Goal: Check status: Check status

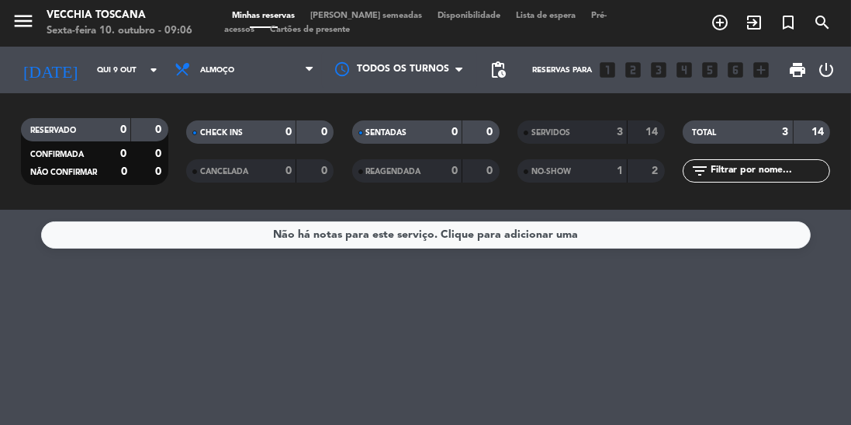
click at [89, 76] on input "Qui 9 out" at bounding box center [146, 70] width 114 height 24
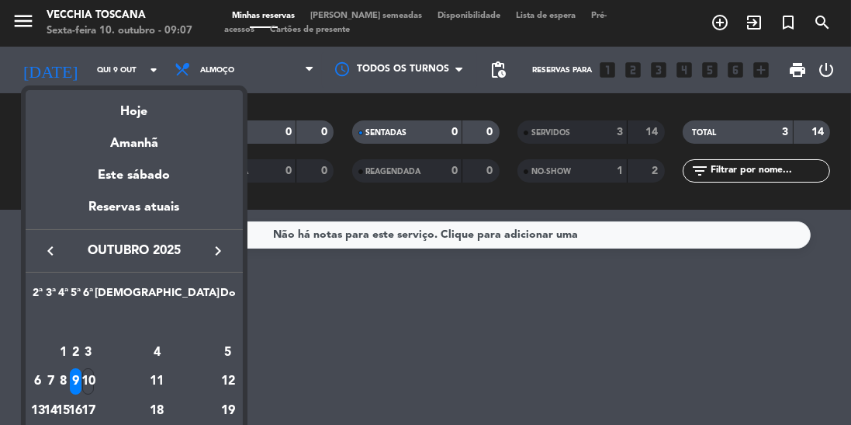
click at [109, 123] on div "Amanhã" at bounding box center [134, 138] width 217 height 32
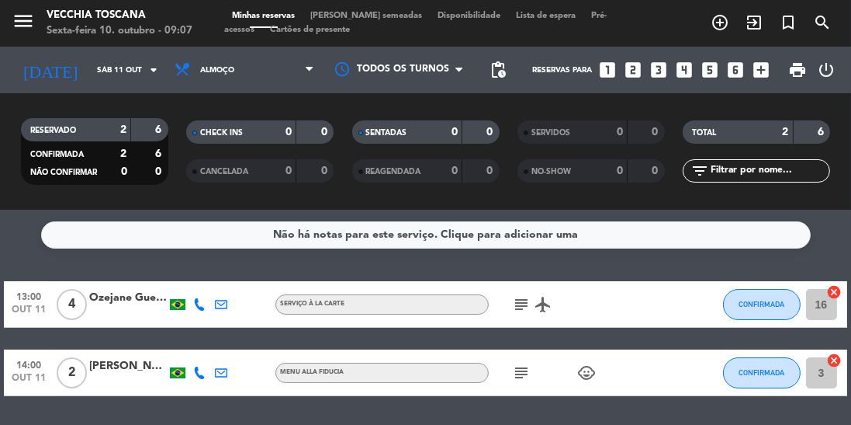
click at [89, 69] on input "Sáb 11 out" at bounding box center [146, 70] width 114 height 24
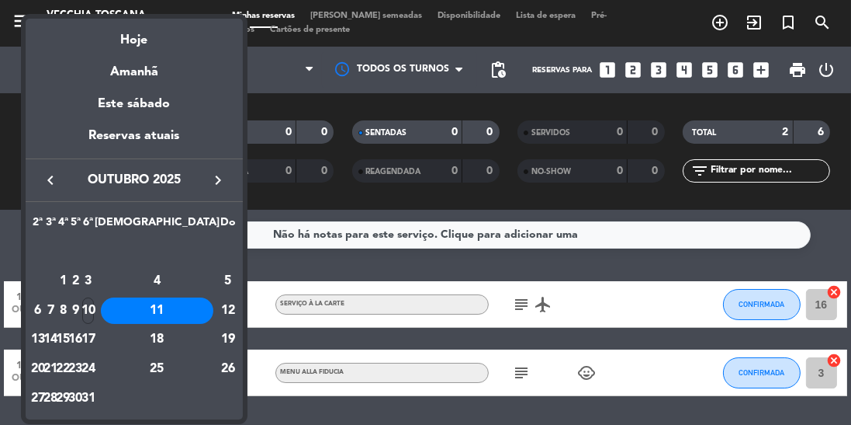
click at [112, 33] on div "Hoje" at bounding box center [134, 35] width 217 height 32
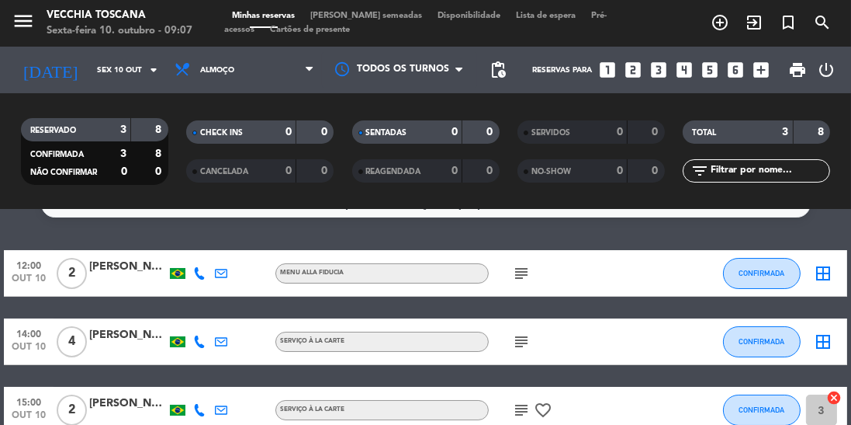
scroll to position [42, 0]
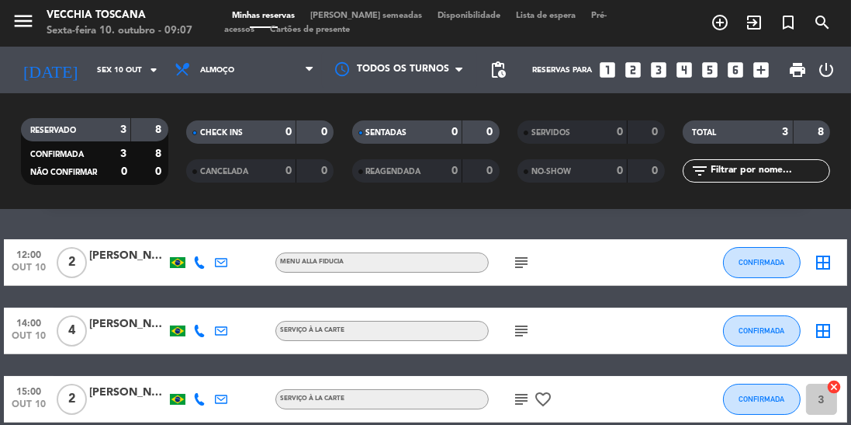
click at [543, 281] on div "subject" at bounding box center [554, 262] width 130 height 46
click at [523, 268] on icon "subject" at bounding box center [521, 262] width 19 height 19
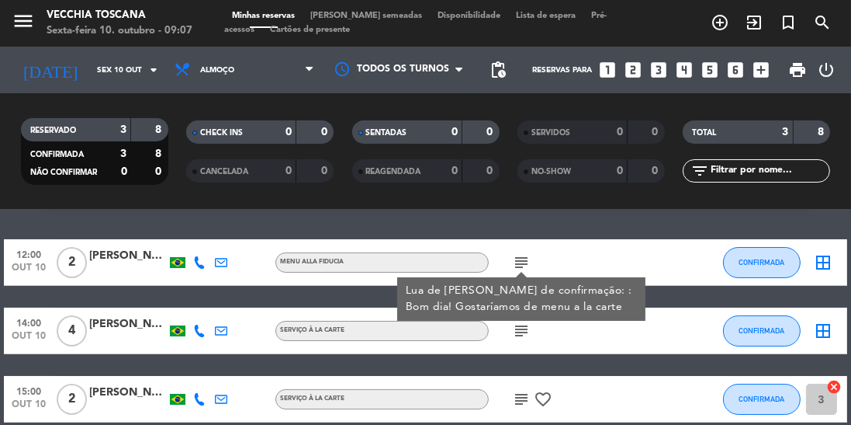
click at [518, 334] on icon "subject" at bounding box center [521, 330] width 19 height 19
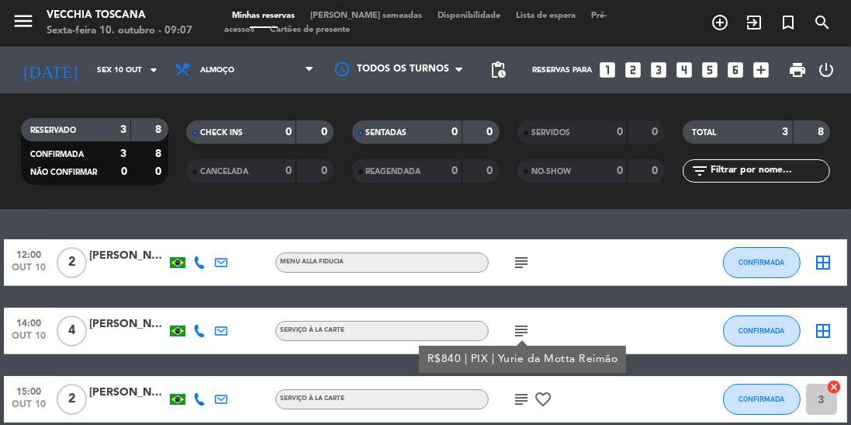
click at [515, 404] on icon "subject" at bounding box center [521, 399] width 19 height 19
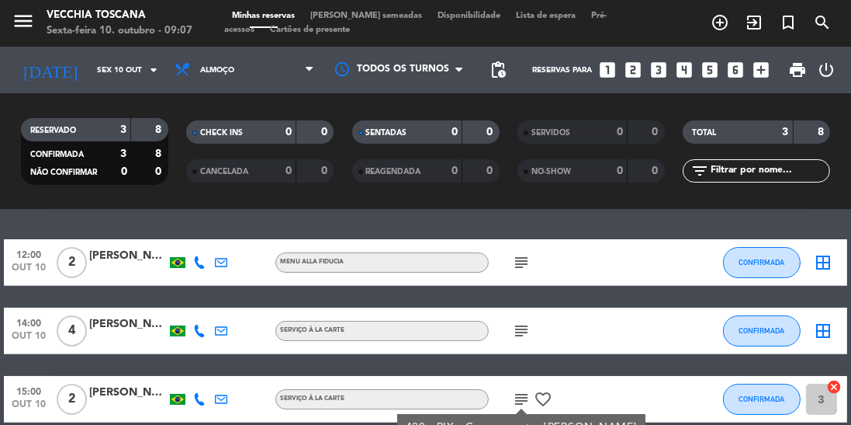
click at [519, 262] on icon "subject" at bounding box center [521, 262] width 19 height 19
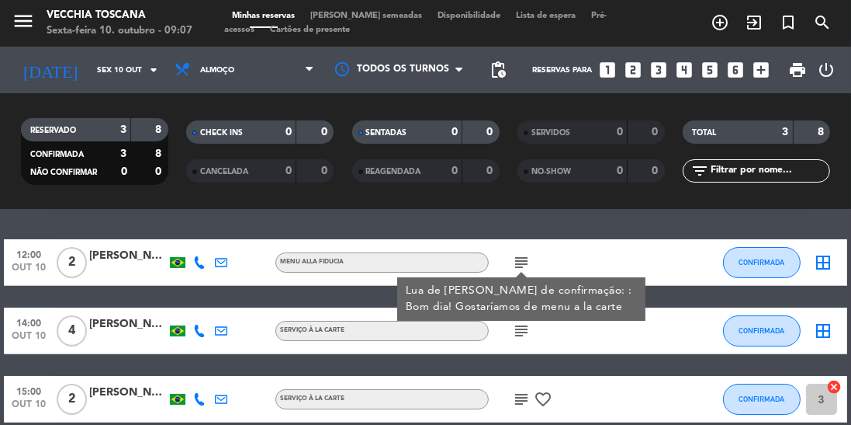
click at [639, 342] on div at bounding box center [640, 330] width 42 height 46
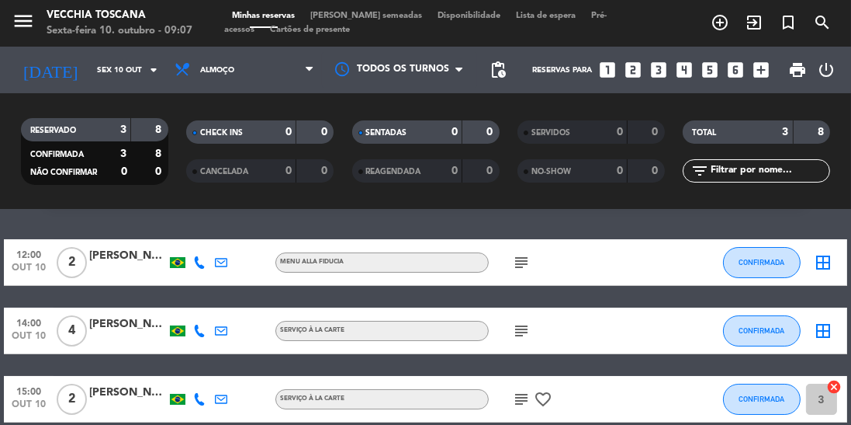
click at [513, 254] on icon "subject" at bounding box center [521, 262] width 19 height 19
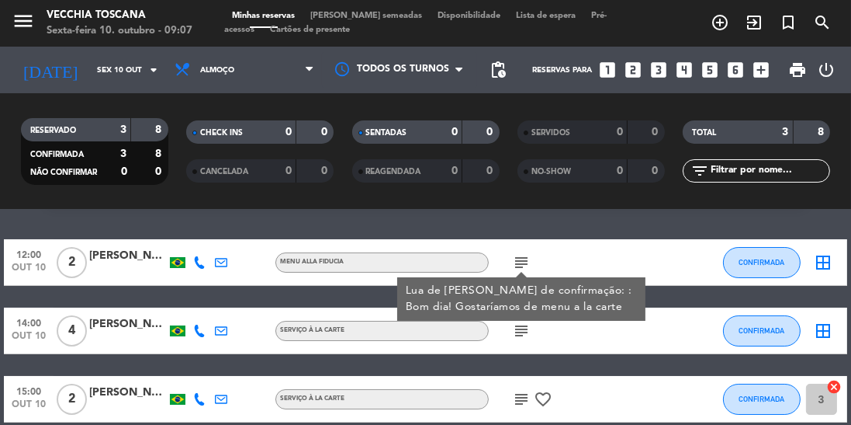
click at [594, 424] on div "Não há notas para este serviço. Clique para adicionar uma 12:00 [DATE] 2 [PERSO…" at bounding box center [425, 317] width 851 height 215
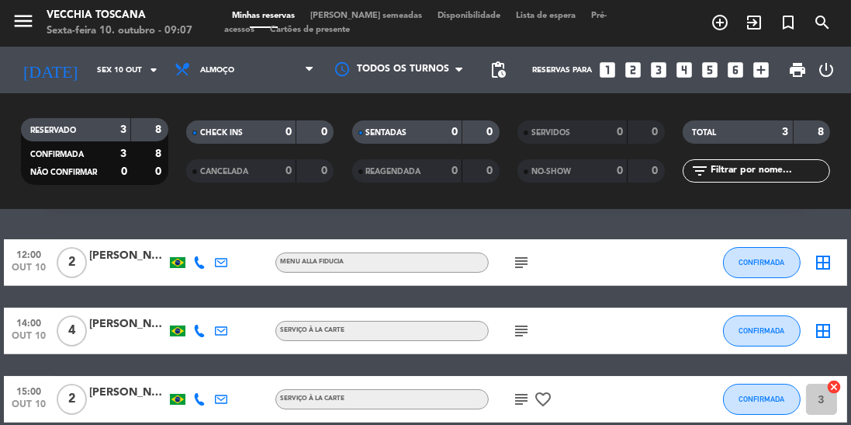
click at [527, 267] on icon "subject" at bounding box center [521, 262] width 19 height 19
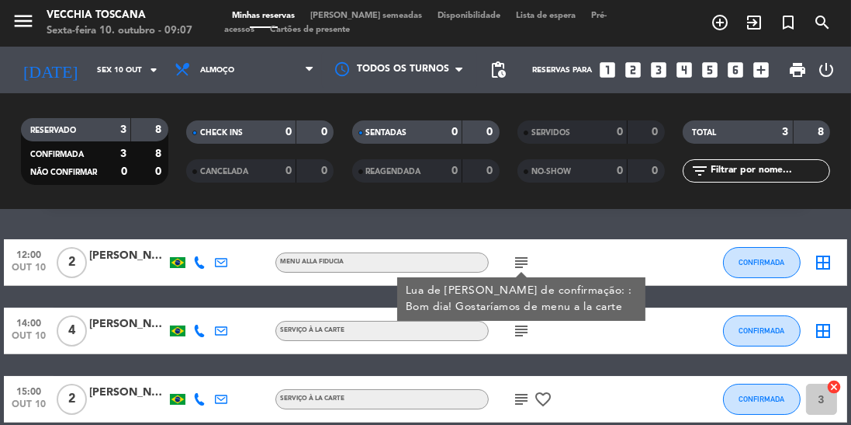
click at [547, 424] on div "Não há notas para este serviço. Clique para adicionar uma 12:00 [DATE] 2 [PERSO…" at bounding box center [425, 317] width 851 height 215
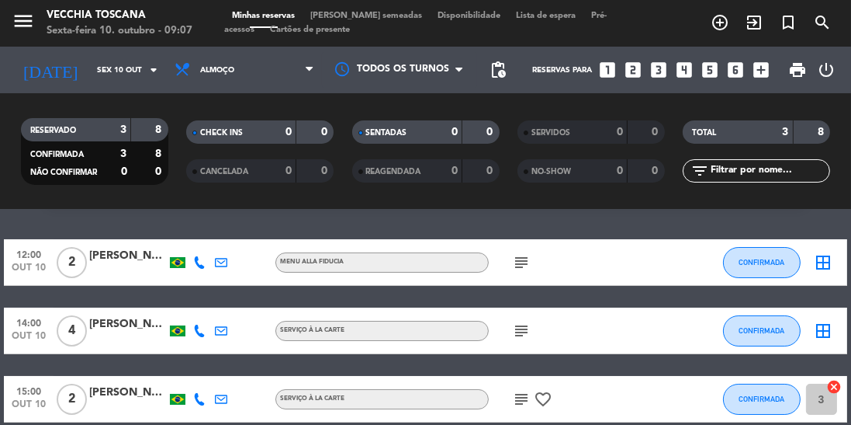
click at [522, 339] on icon "subject" at bounding box center [521, 330] width 19 height 19
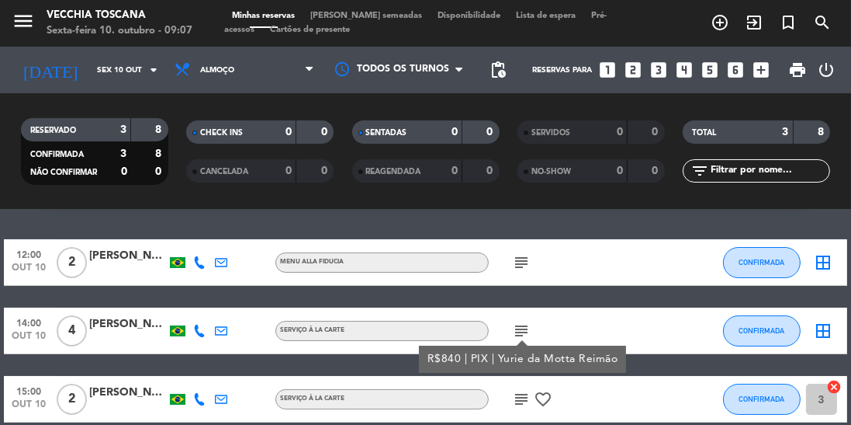
click at [544, 424] on div "Não há notas para este serviço. Clique para adicionar uma 12:00 [DATE] 2 [PERSO…" at bounding box center [425, 317] width 851 height 215
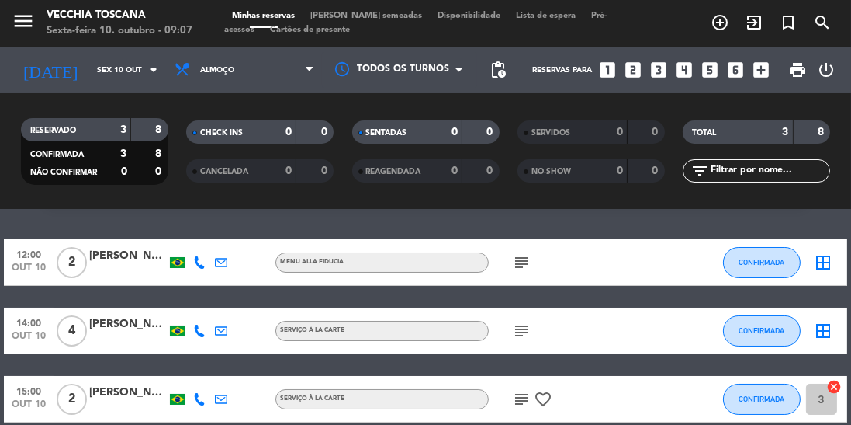
click at [514, 419] on div "subject favorite_border" at bounding box center [554, 399] width 130 height 46
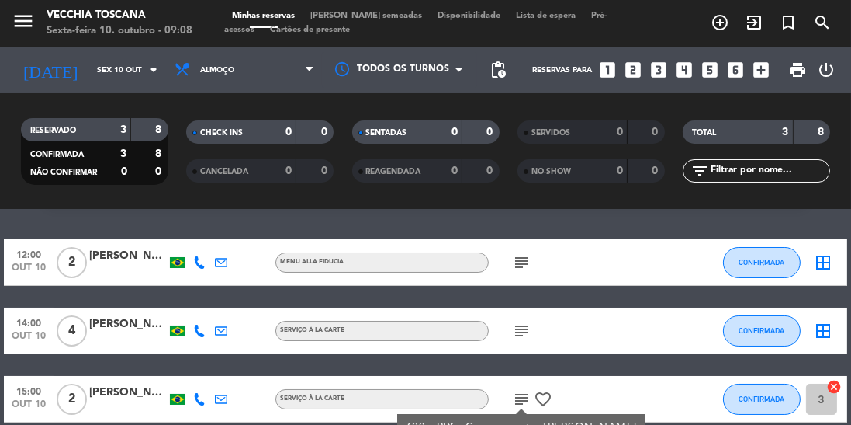
click at [698, 424] on div "Não há notas para este serviço. Clique para adicionar uma 12:00 [DATE] 2 [PERSO…" at bounding box center [425, 317] width 851 height 215
click at [524, 264] on icon "subject" at bounding box center [521, 262] width 19 height 19
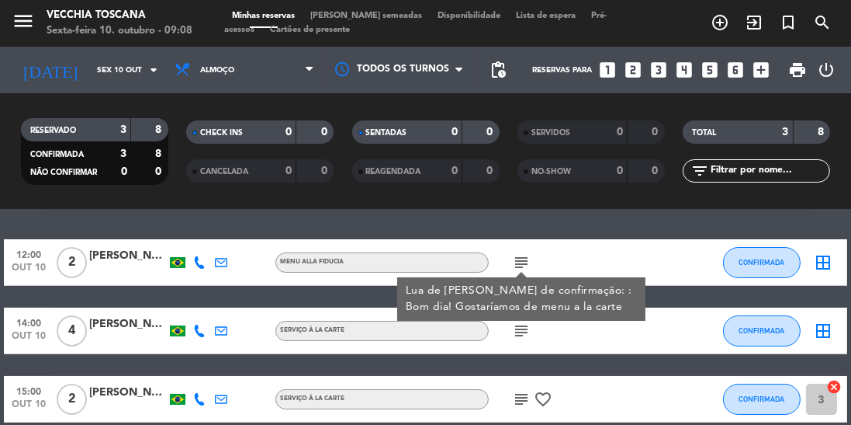
click at [634, 424] on div "Não há notas para este serviço. Clique para adicionar uma 12:00 [DATE] 2 [PERSO…" at bounding box center [425, 317] width 851 height 215
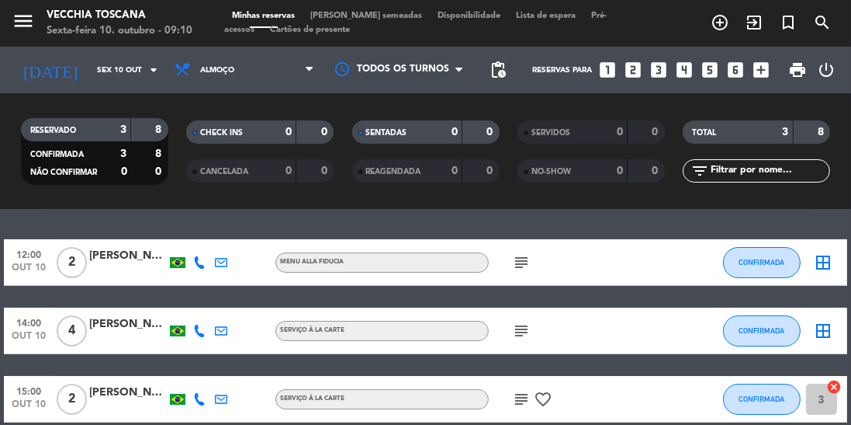
click at [89, 71] on input "Sex 10 out" at bounding box center [146, 70] width 114 height 24
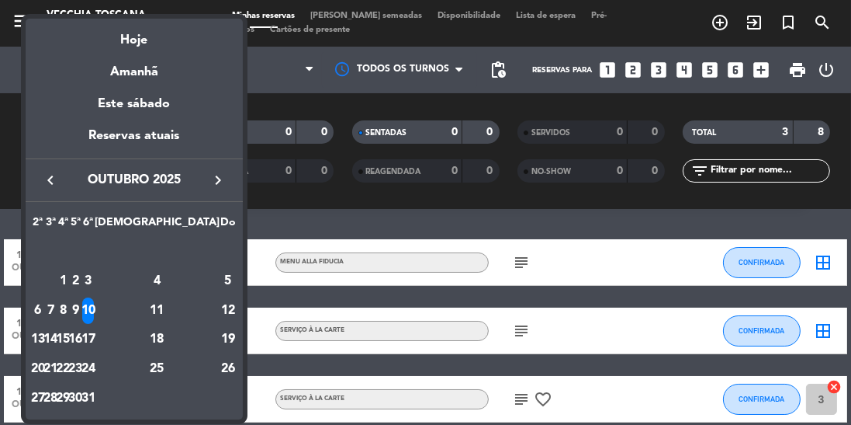
click at [137, 26] on div "Hoje" at bounding box center [134, 35] width 217 height 32
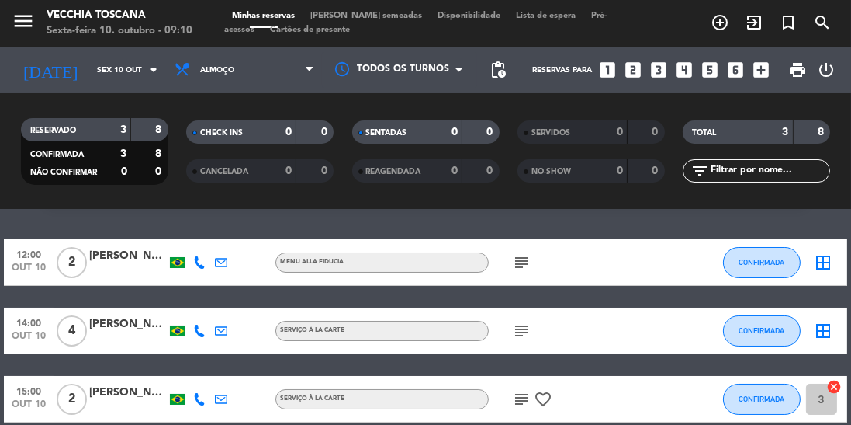
click at [0, 217] on div "Não há notas para este serviço. Clique para adicionar uma 12:00 [DATE] 2 [PERSO…" at bounding box center [425, 317] width 851 height 215
click at [524, 268] on icon "subject" at bounding box center [521, 262] width 19 height 19
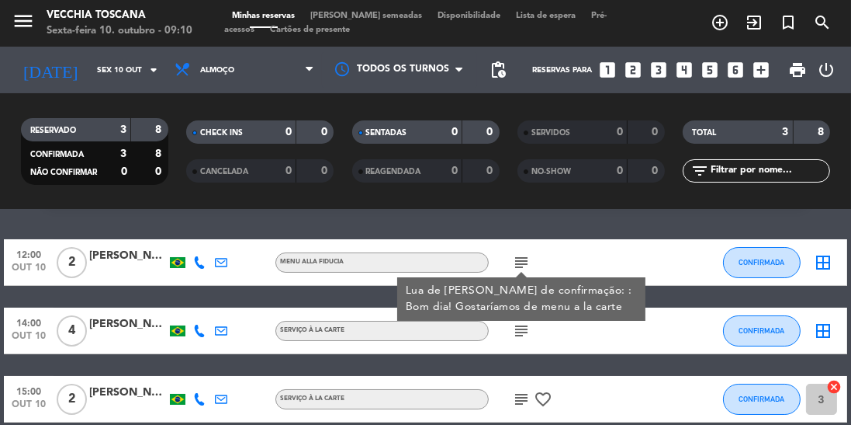
click at [641, 349] on div at bounding box center [640, 330] width 42 height 46
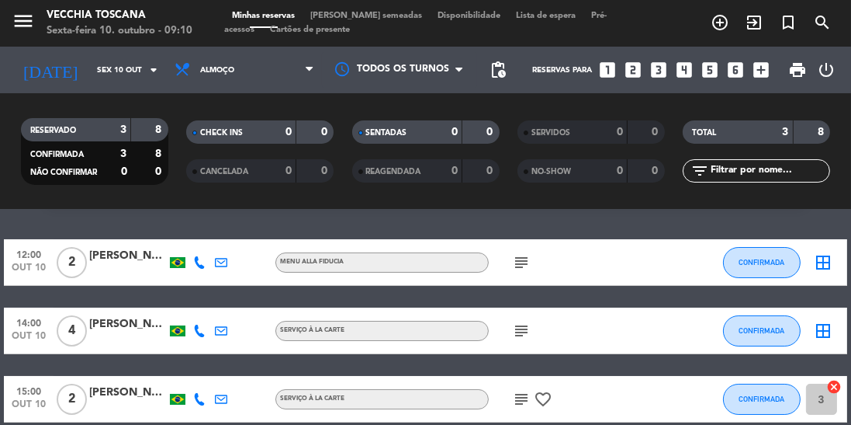
click at [525, 321] on icon "subject" at bounding box center [521, 330] width 19 height 19
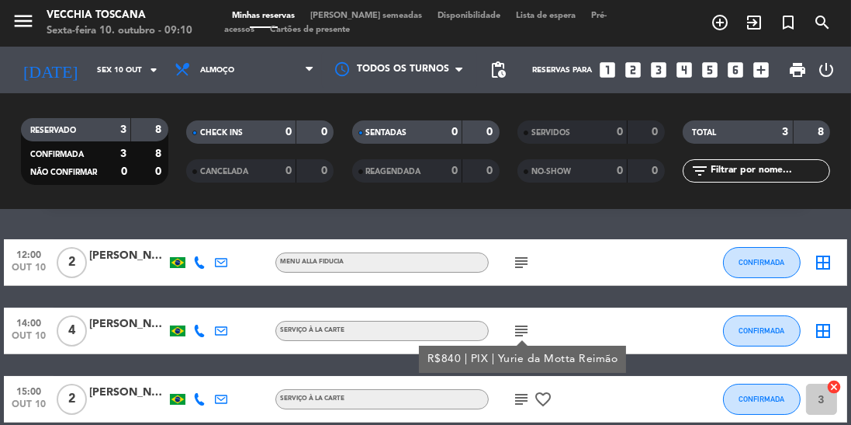
click at [514, 398] on icon "subject" at bounding box center [521, 399] width 19 height 19
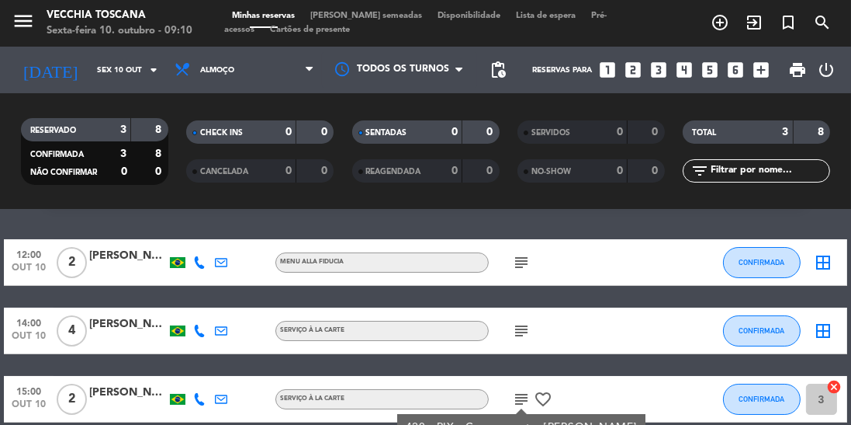
click at [526, 256] on icon "subject" at bounding box center [521, 262] width 19 height 19
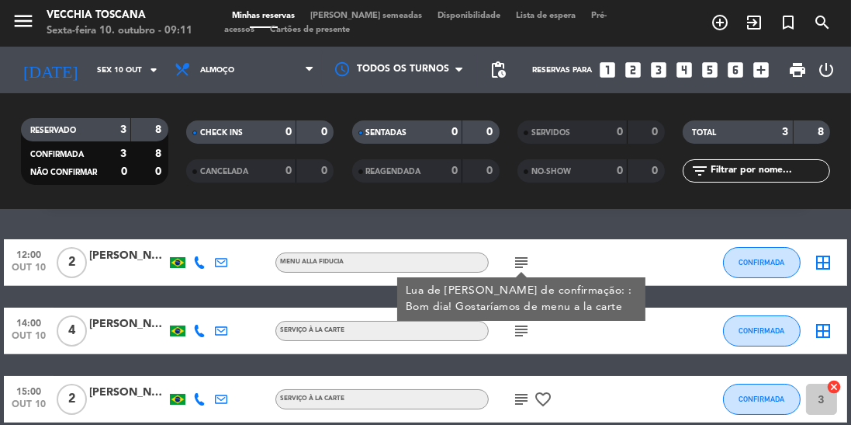
click at [153, 69] on icon "arrow_drop_down" at bounding box center [153, 70] width 19 height 19
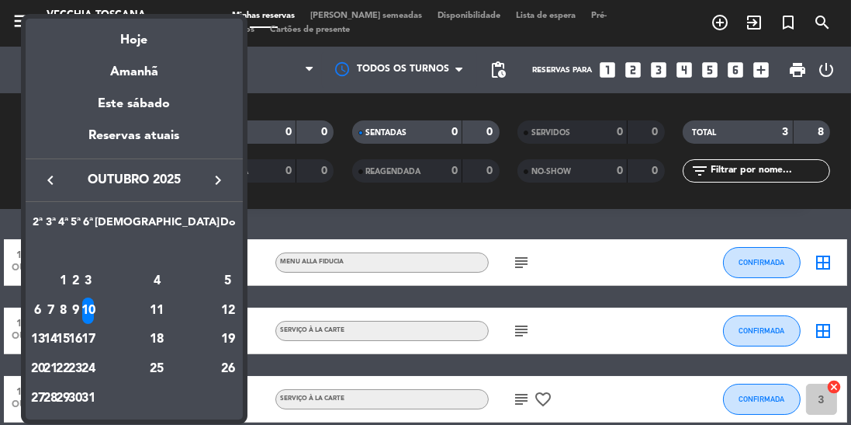
click at [167, 74] on div "Amanhã" at bounding box center [134, 66] width 217 height 32
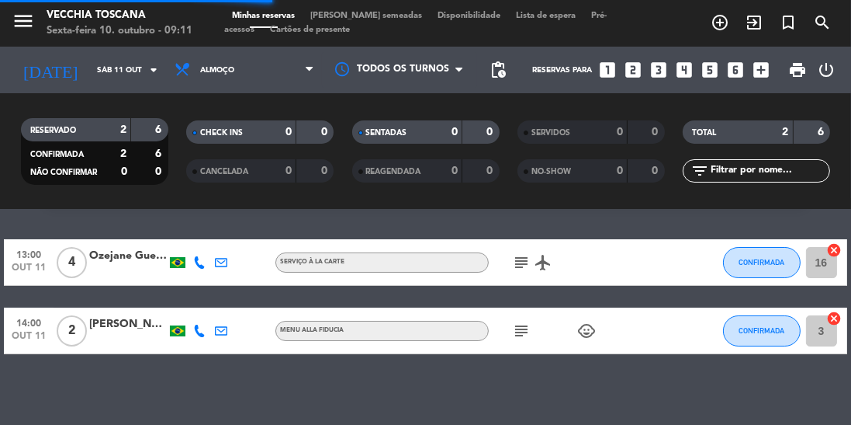
scroll to position [0, 0]
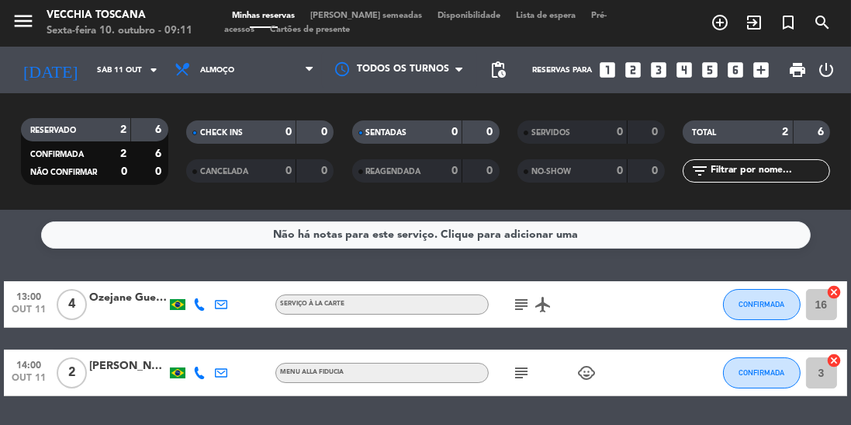
click at [521, 302] on icon "subject" at bounding box center [521, 304] width 19 height 19
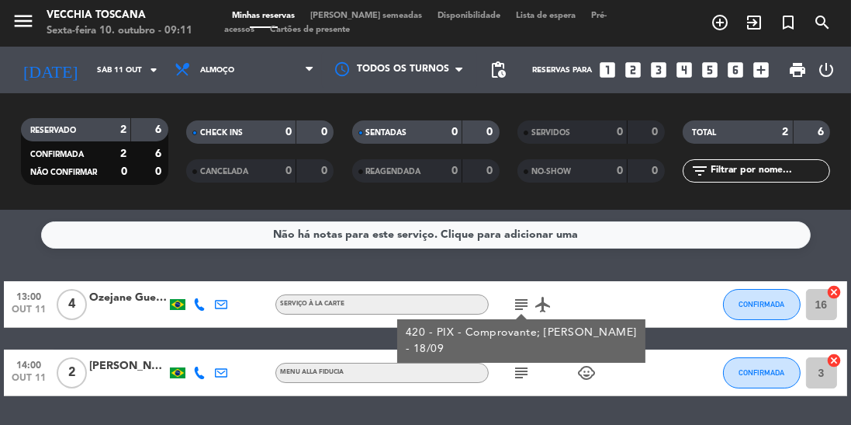
click at [518, 369] on icon "subject" at bounding box center [521, 372] width 19 height 19
click at [512, 374] on icon "subject" at bounding box center [521, 372] width 19 height 19
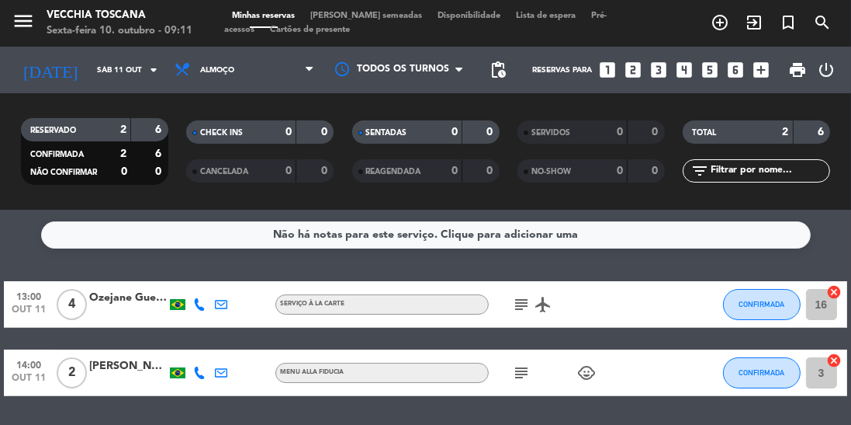
click at [512, 379] on icon "subject" at bounding box center [521, 372] width 19 height 19
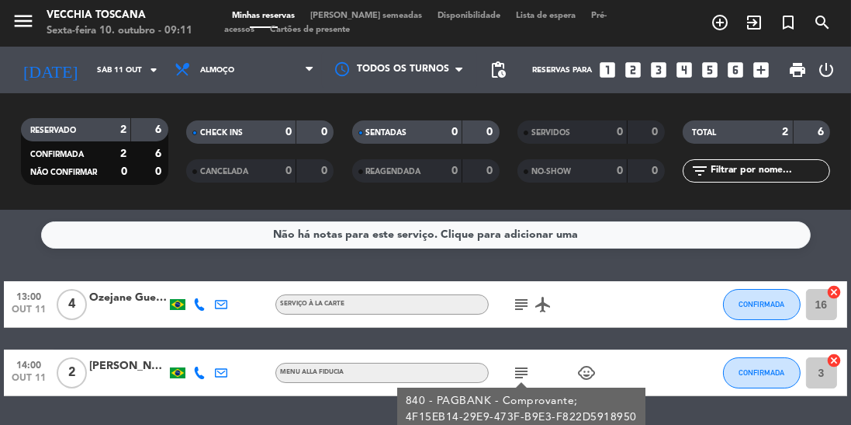
click at [657, 390] on div at bounding box center [640, 372] width 42 height 46
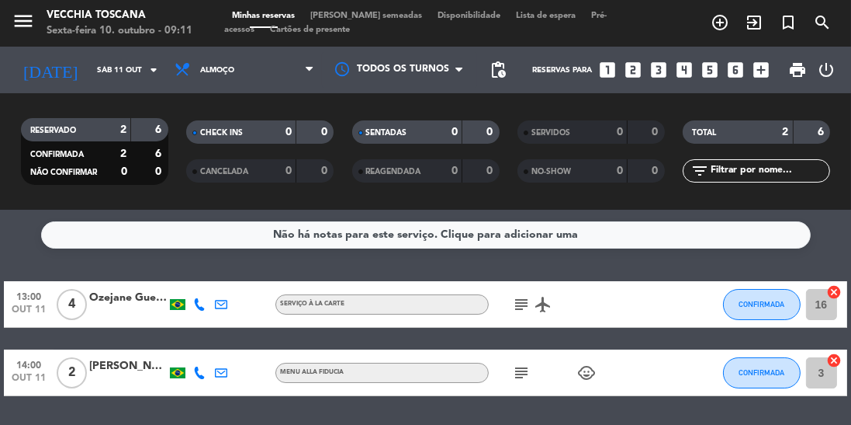
click at [150, 74] on icon "arrow_drop_down" at bounding box center [153, 70] width 19 height 19
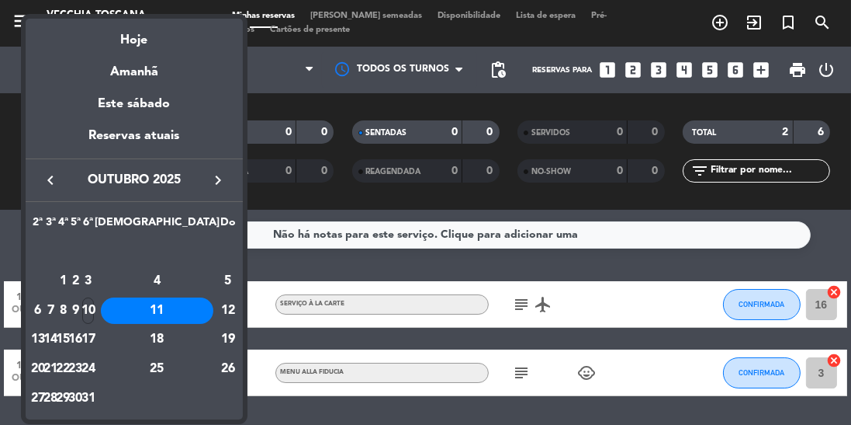
click at [141, 36] on div "Hoje" at bounding box center [134, 35] width 217 height 32
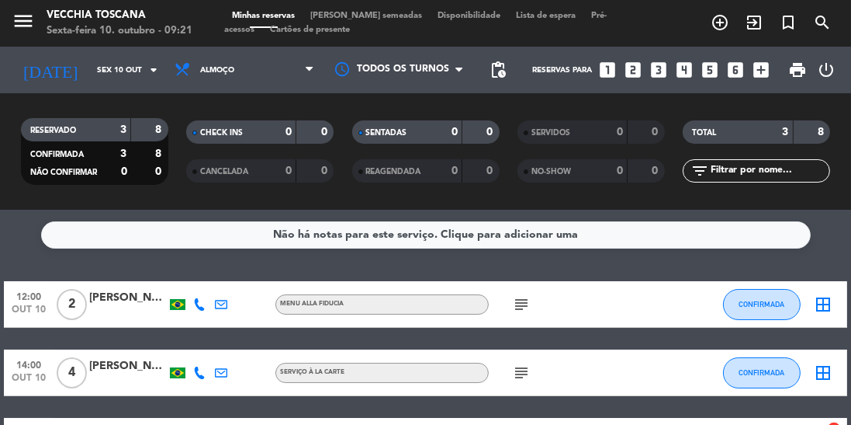
scroll to position [42, 0]
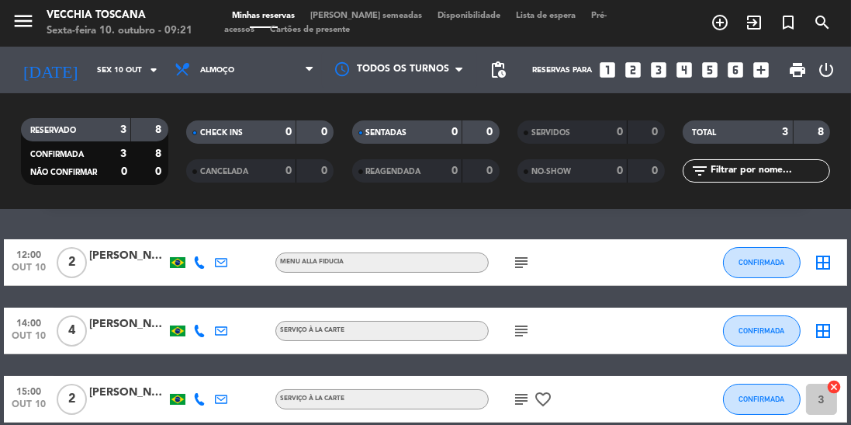
click at [529, 264] on icon "subject" at bounding box center [521, 262] width 19 height 19
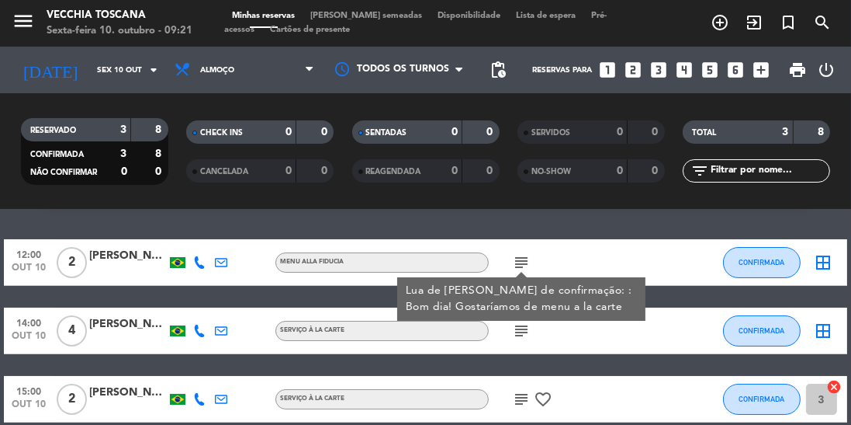
click at [643, 373] on div "12:00 [DATE] 2 [PERSON_NAME] alla Fiducia subject Lua de mel Mensagem de confir…" at bounding box center [425, 330] width 843 height 183
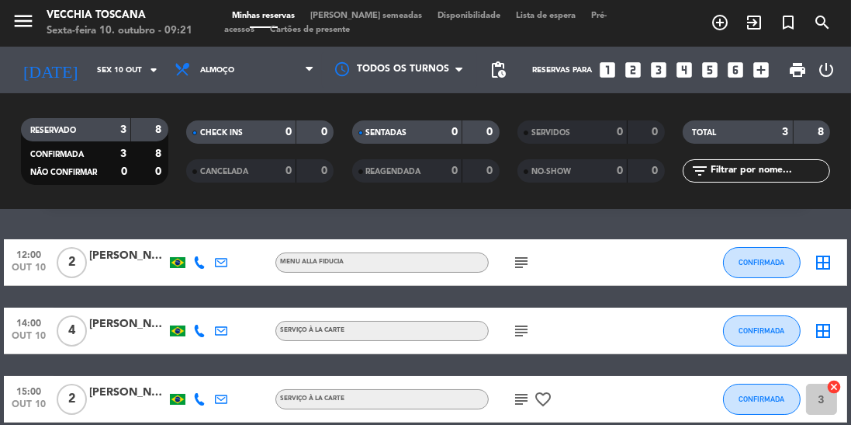
click at [529, 330] on icon "subject" at bounding box center [521, 330] width 19 height 19
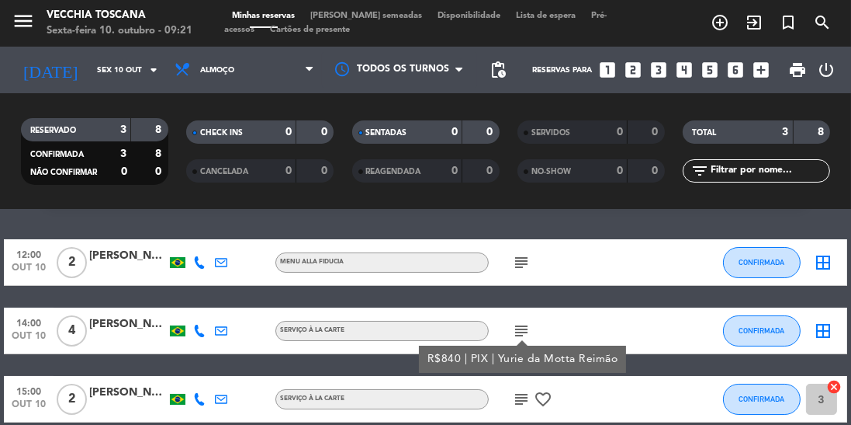
click at [519, 394] on icon "subject" at bounding box center [521, 399] width 19 height 19
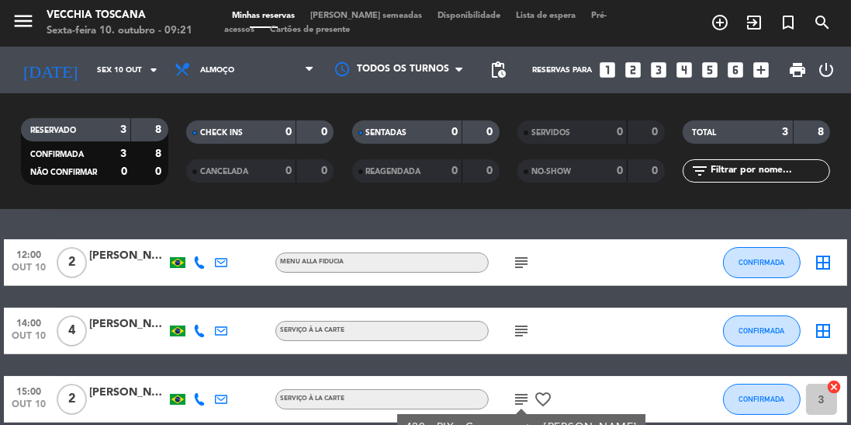
click at [161, 73] on icon "arrow_drop_down" at bounding box center [153, 70] width 19 height 19
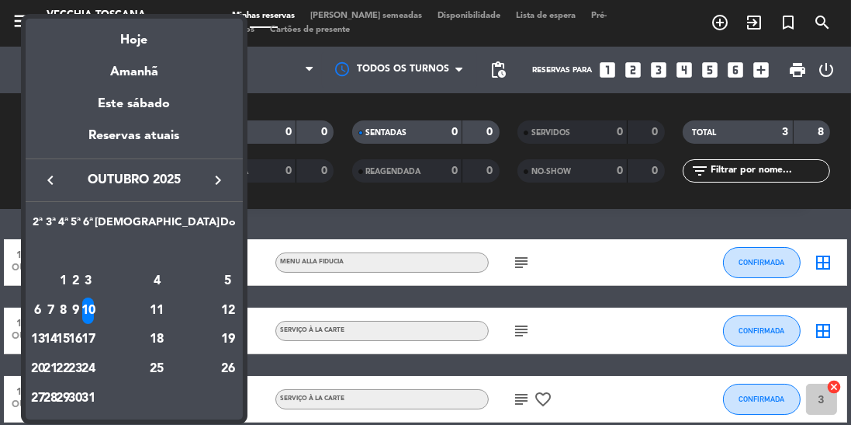
click at [191, 314] on div "11" at bounding box center [157, 310] width 113 height 26
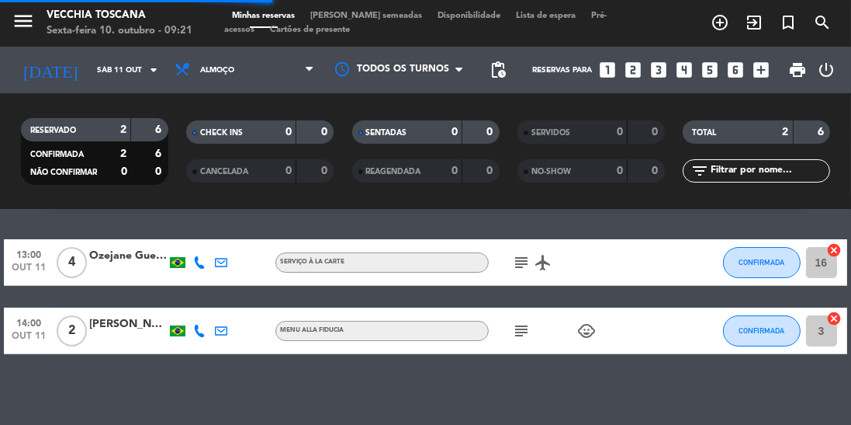
scroll to position [0, 0]
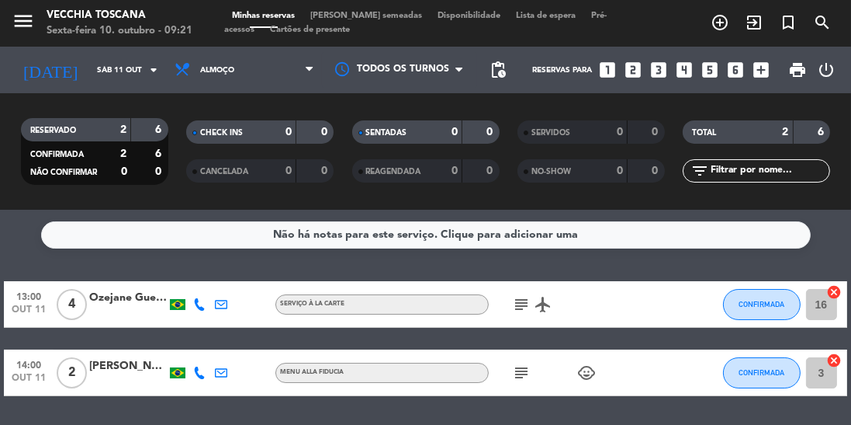
click at [127, 72] on input "Sáb 11 out" at bounding box center [146, 70] width 114 height 24
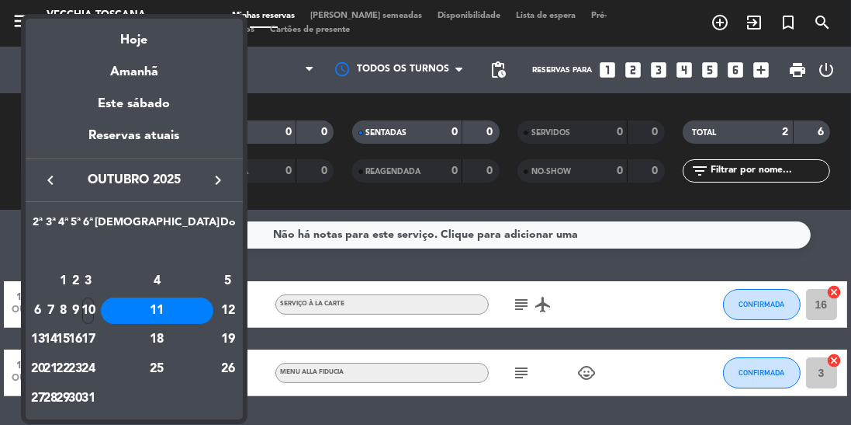
click at [220, 312] on div "12" at bounding box center [228, 310] width 16 height 26
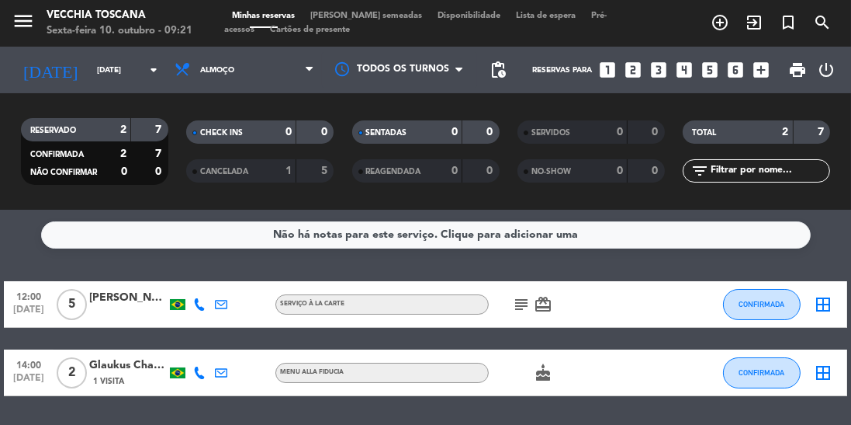
click at [144, 72] on icon "arrow_drop_down" at bounding box center [153, 70] width 19 height 19
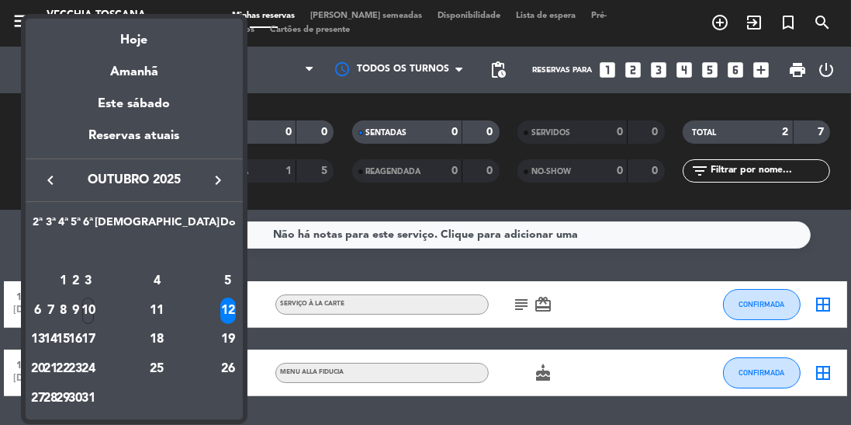
click at [189, 316] on div "11" at bounding box center [157, 310] width 113 height 26
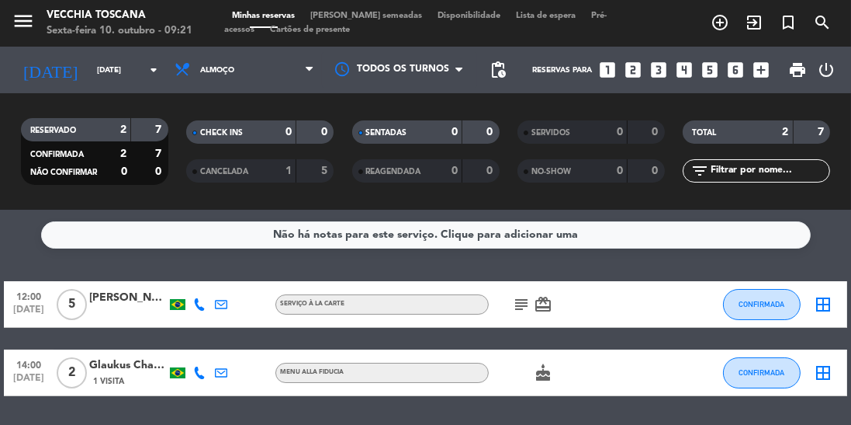
type input "Sáb 11 out"
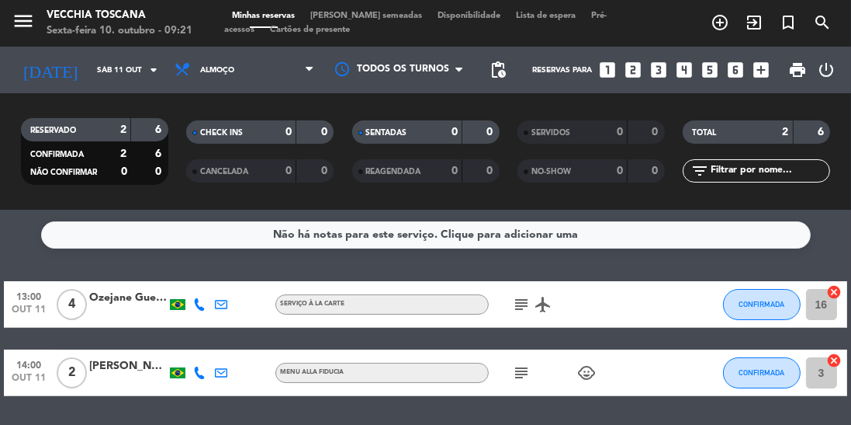
click at [141, 79] on input "Sáb 11 out" at bounding box center [146, 70] width 114 height 24
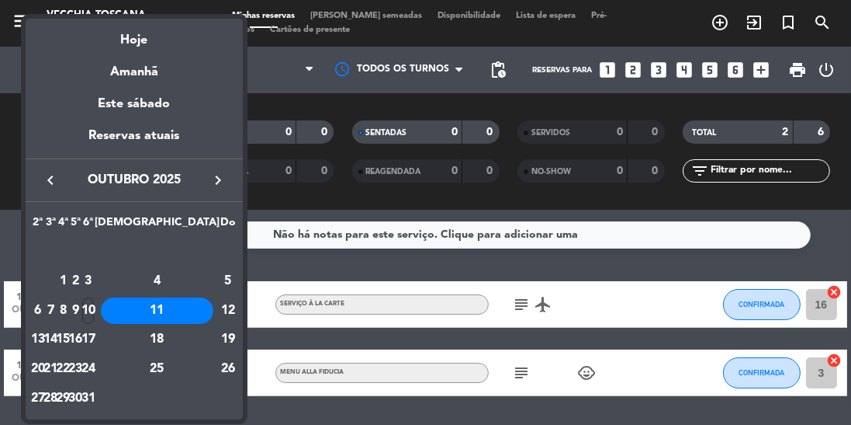
click at [634, 310] on div at bounding box center [425, 212] width 851 height 425
